Goal: Information Seeking & Learning: Learn about a topic

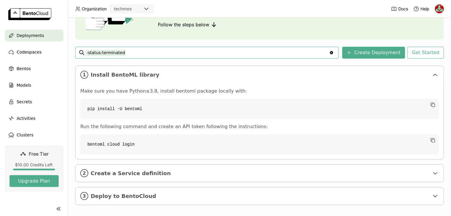
scroll to position [64, 0]
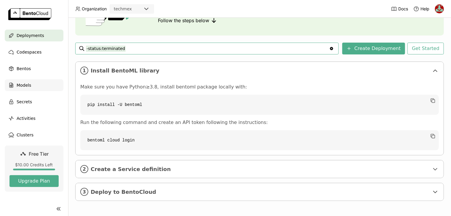
click at [9, 83] on icon at bounding box center [11, 85] width 4 height 4
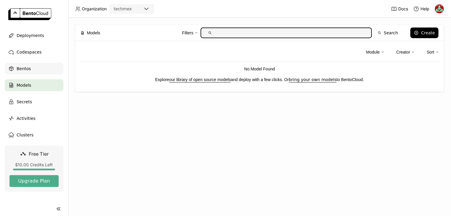
click at [15, 70] on div "Bentos" at bounding box center [34, 69] width 59 height 12
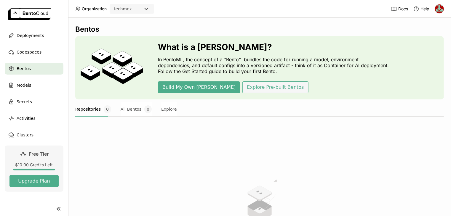
click at [242, 88] on button "Explore Pre-built Bentos" at bounding box center [275, 87] width 66 height 12
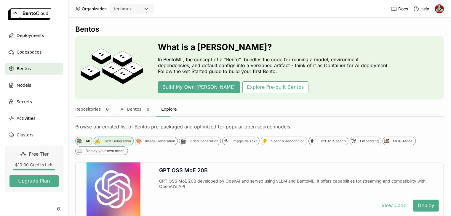
click at [110, 138] on div "✍️ Text Generation" at bounding box center [114, 141] width 40 height 9
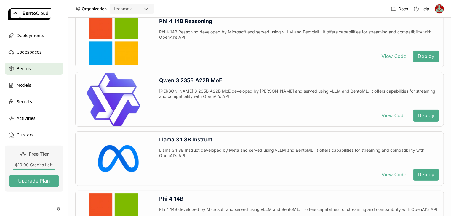
scroll to position [771, 0]
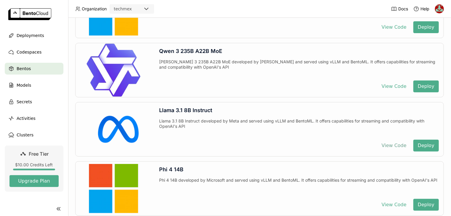
click at [396, 144] on button "View Code" at bounding box center [394, 146] width 34 height 12
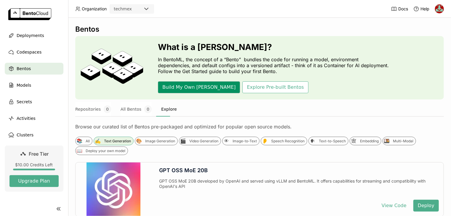
click at [171, 90] on button "Build My Own [PERSON_NAME]" at bounding box center [199, 87] width 82 height 12
